Goal: Task Accomplishment & Management: Complete application form

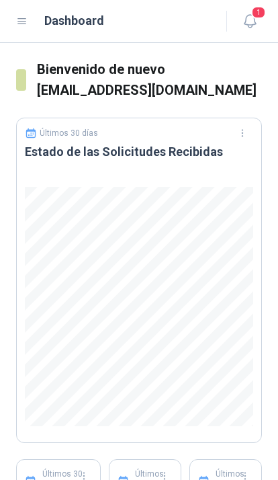
click at [257, 23] on icon "button" at bounding box center [250, 21] width 17 height 17
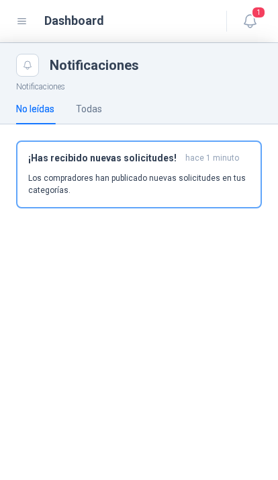
click at [24, 27] on icon at bounding box center [22, 21] width 12 height 12
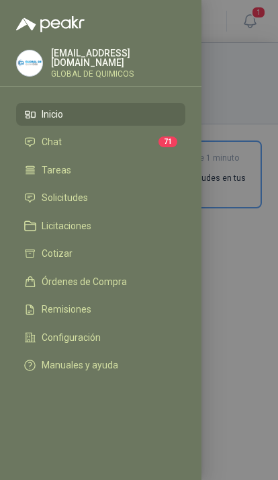
click at [145, 139] on li "Chat 71" at bounding box center [100, 142] width 153 height 12
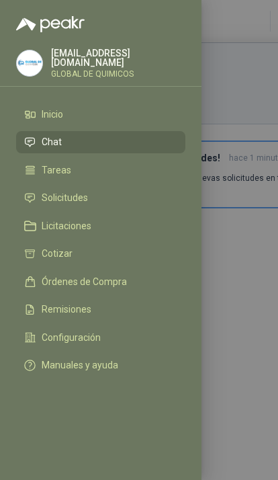
click at [245, 90] on div at bounding box center [139, 240] width 278 height 480
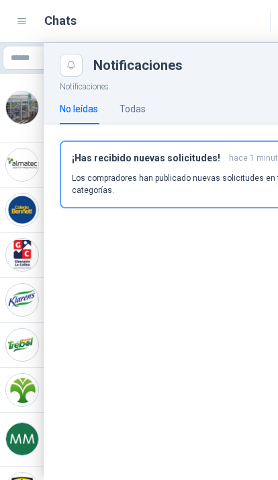
click at [29, 270] on div at bounding box center [161, 261] width 322 height 437
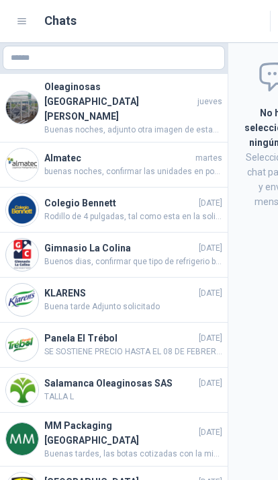
click at [24, 22] on icon at bounding box center [22, 21] width 8 height 5
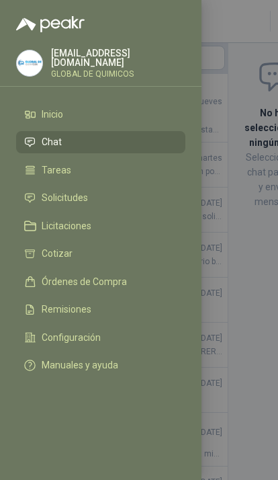
click at [126, 192] on li "Solicitudes" at bounding box center [100, 198] width 153 height 12
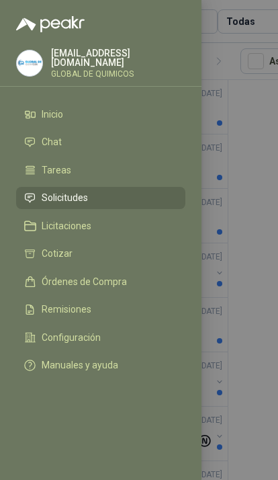
click at [258, 192] on div at bounding box center [139, 240] width 278 height 480
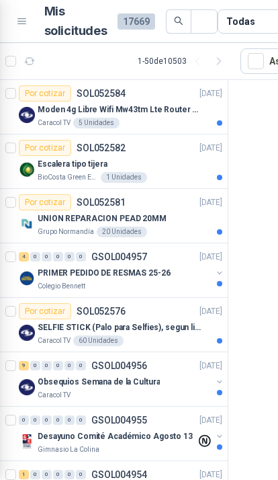
click at [258, 191] on div at bounding box center [139, 240] width 278 height 480
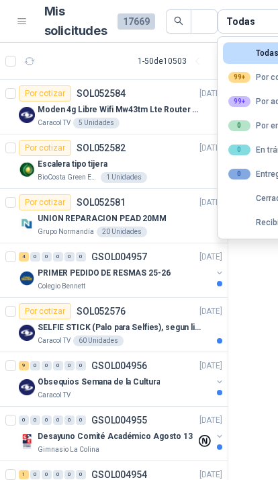
click at [269, 99] on div "99+ Por adjudicar" at bounding box center [266, 101] width 77 height 11
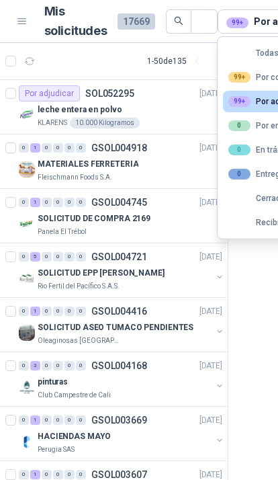
click at [179, 115] on div "leche entera en polvo" at bounding box center [130, 109] width 185 height 16
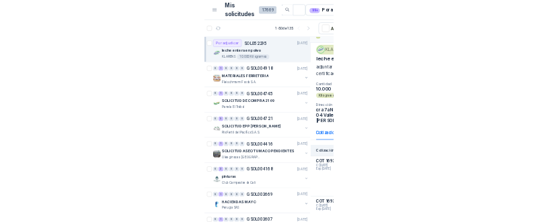
scroll to position [26, 3]
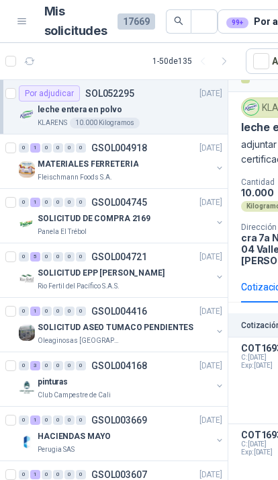
click at [269, 370] on span "Exp: [DATE]" at bounding box center [271, 365] width 60 height 8
click at [263, 353] on p "COT169362" at bounding box center [271, 348] width 60 height 11
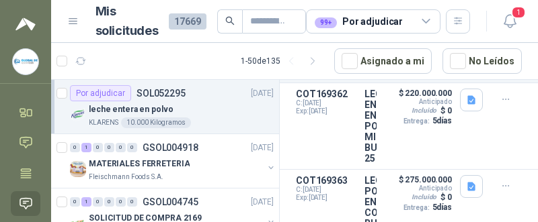
scroll to position [266, 0]
click at [0, 0] on button "Detalles" at bounding box center [0, 0] width 0 height 0
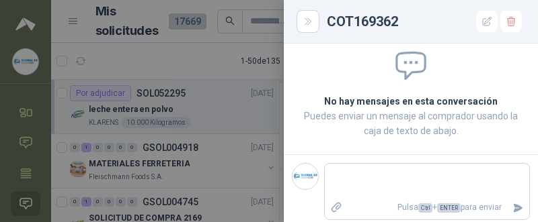
scroll to position [56, 0]
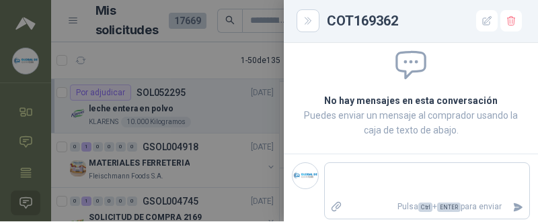
click at [277, 29] on button "Close" at bounding box center [307, 21] width 23 height 23
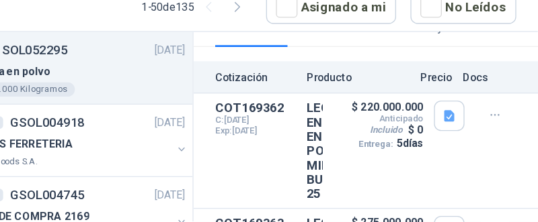
scroll to position [221, 0]
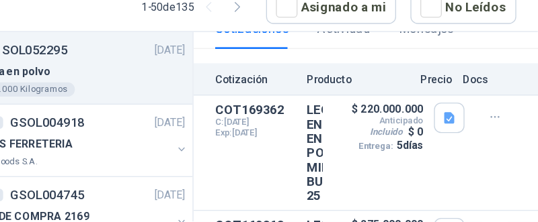
click at [277, 133] on div "Detalles" at bounding box center [376, 170] width 0 height 75
click at [277, 138] on icon "button" at bounding box center [505, 143] width 11 height 11
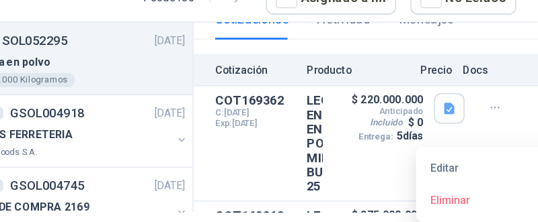
click at [277, 171] on button "Editar" at bounding box center [506, 182] width 108 height 22
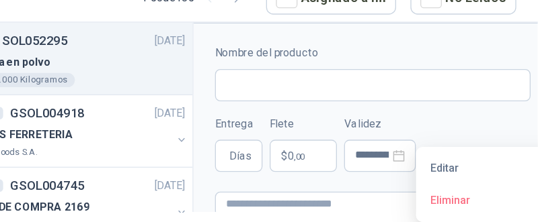
type input "**********"
type input "*"
type input "**********"
type textarea "**********"
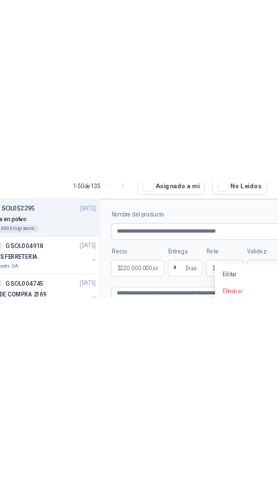
scroll to position [0, 115]
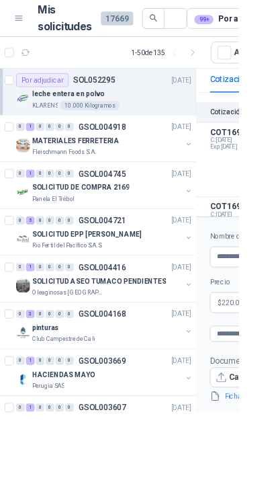
click at [263, 332] on html "[EMAIL_ADDRESS][DOMAIN_NAME] GLOBAL DE QUIMICOS Inicio Chat Tareas Solicitudes …" at bounding box center [139, 240] width 278 height 480
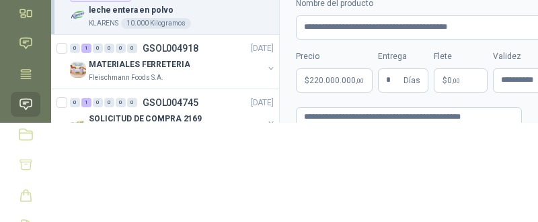
scroll to position [99, 0]
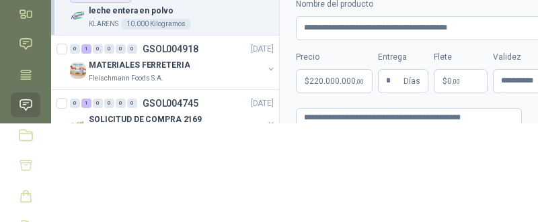
click at [277, 80] on body "[EMAIL_ADDRESS][DOMAIN_NAME] GLOBAL DE QUIMICOS Inicio Chat Tareas Solicitudes …" at bounding box center [269, 111] width 538 height 222
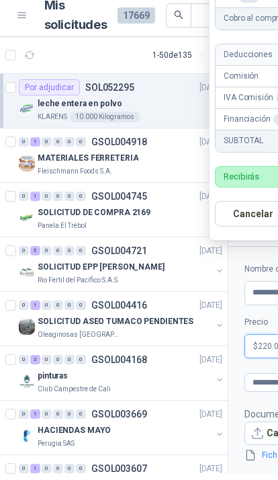
scroll to position [0, 0]
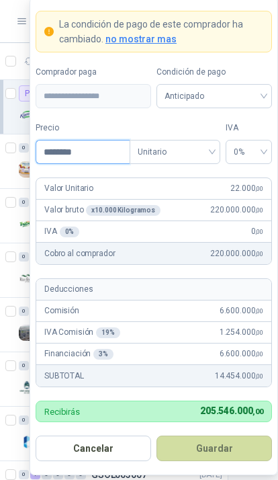
click at [105, 161] on input "********" at bounding box center [82, 151] width 93 height 23
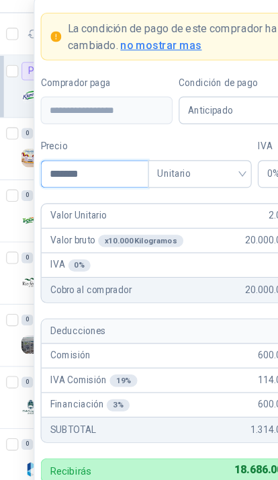
type input "********"
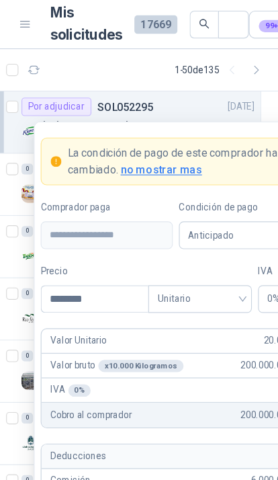
scroll to position [70, 0]
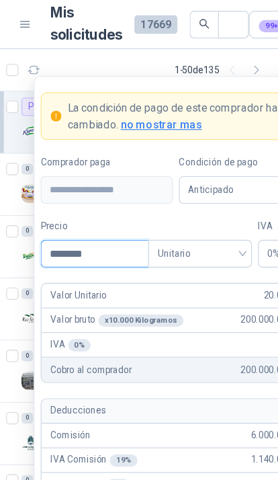
click at [102, 210] on input "********" at bounding box center [82, 221] width 93 height 23
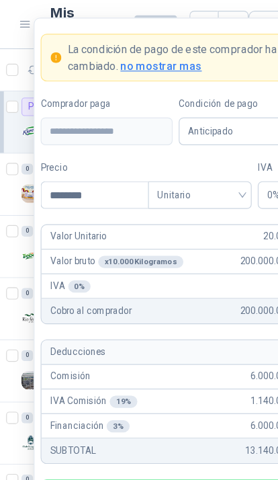
scroll to position [0, 0]
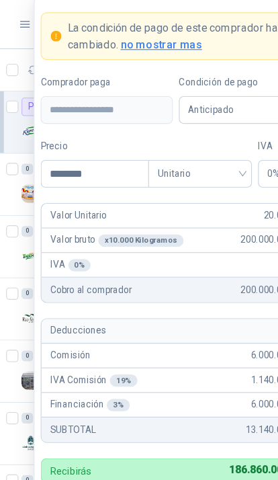
click at [24, 64] on button "button" at bounding box center [30, 61] width 22 height 22
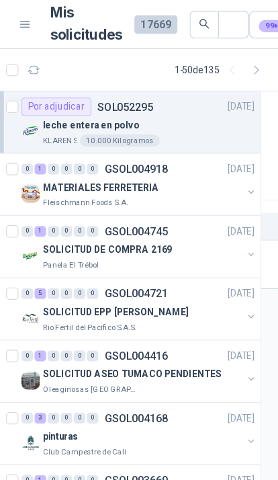
click at [181, 116] on div "leche entera en polvo" at bounding box center [130, 109] width 185 height 16
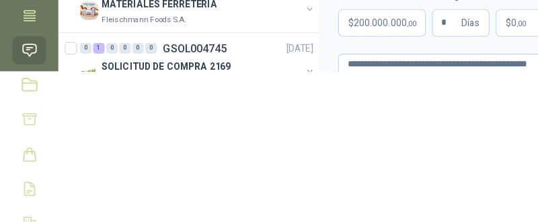
scroll to position [159, 0]
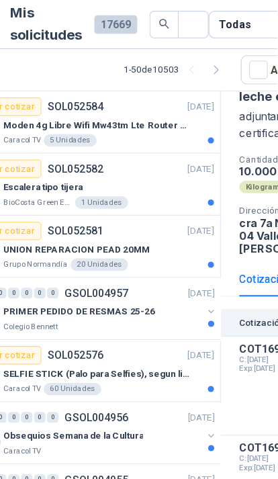
scroll to position [26, 0]
